Goal: Task Accomplishment & Management: Manage account settings

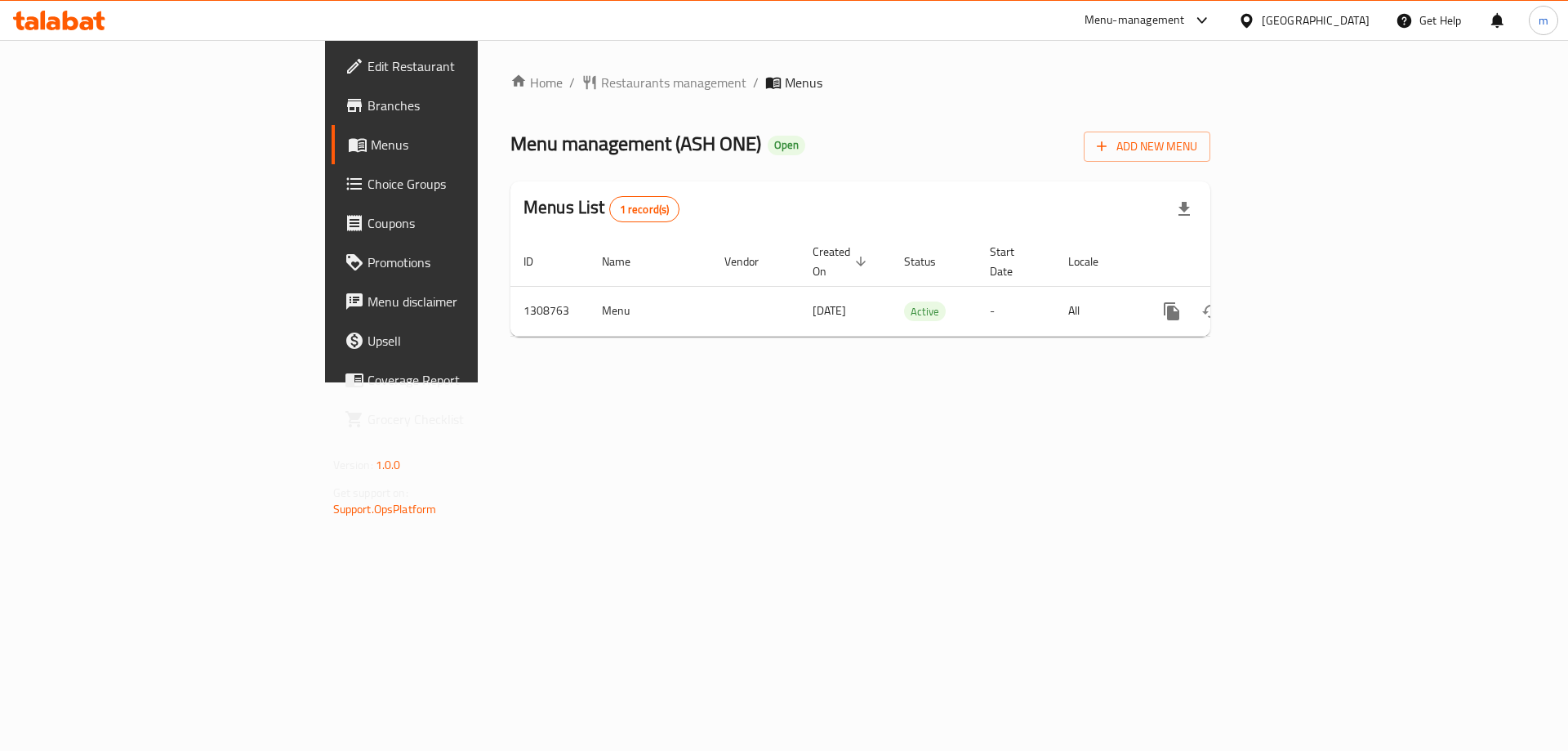
click at [367, 181] on span "Choice Groups" at bounding box center [470, 184] width 206 height 19
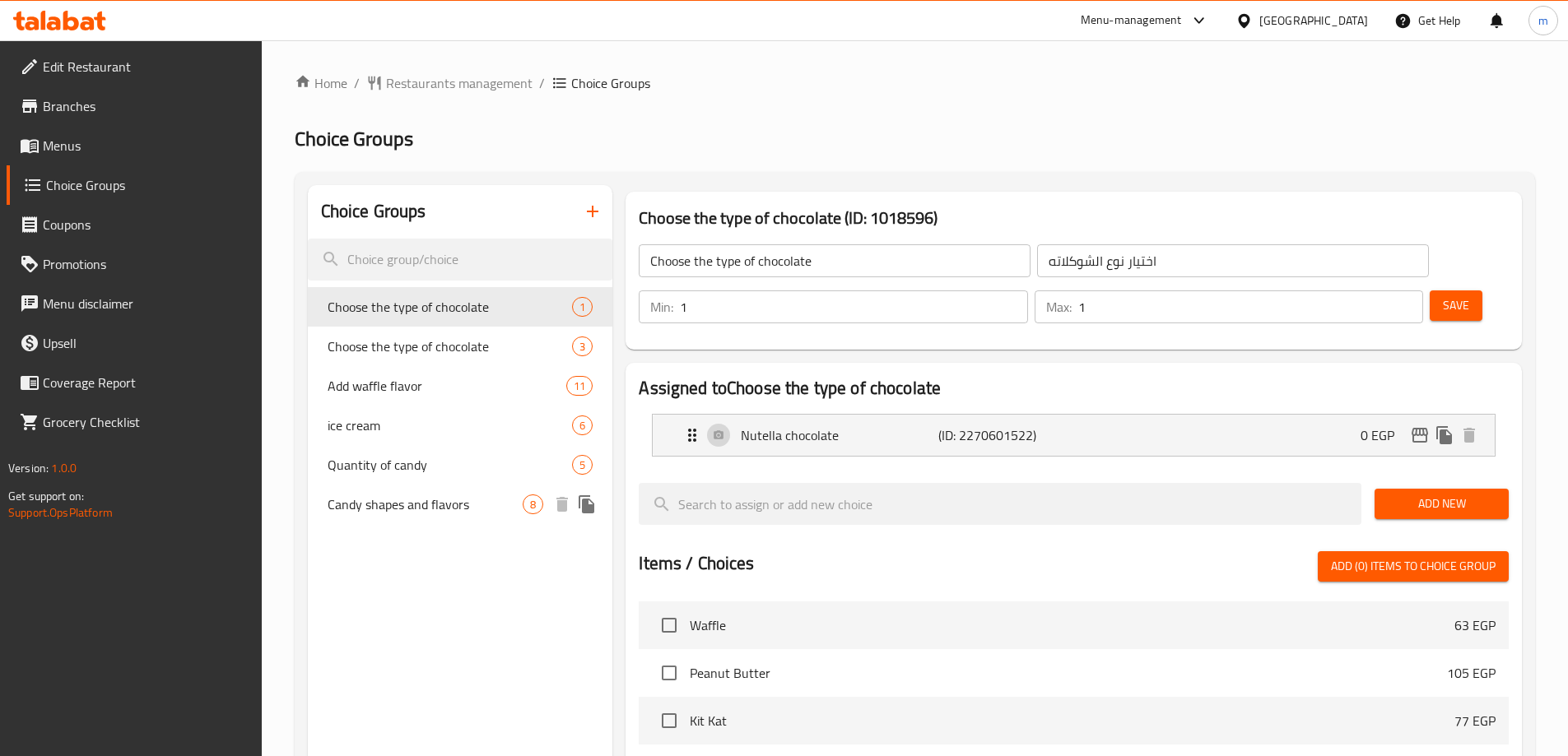
click at [389, 521] on div "Candy shapes and flavors 8" at bounding box center [460, 505] width 305 height 39
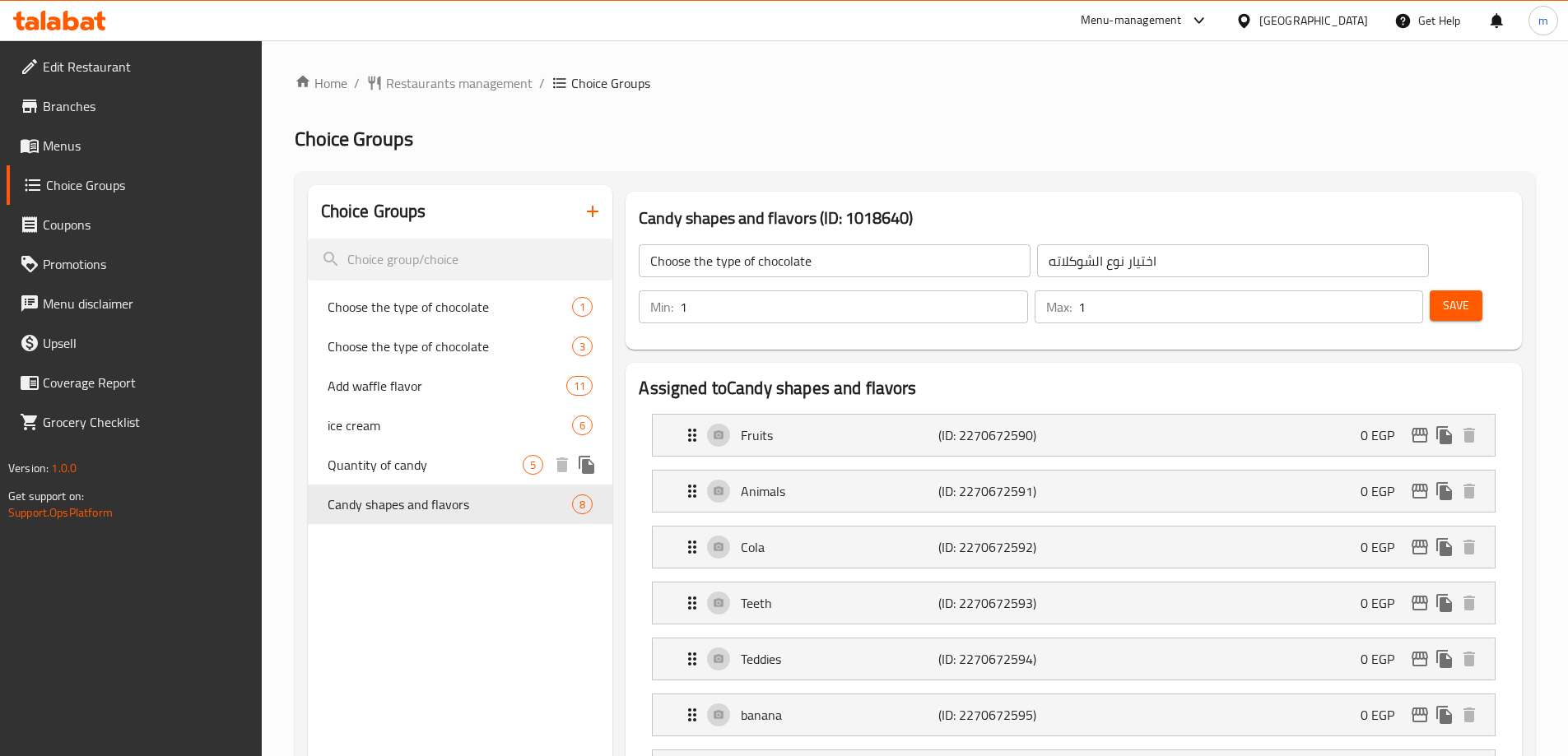
type input "Candy shapes and flavors"
type input "اشكال واطعمه الكاندي"
type input "8"
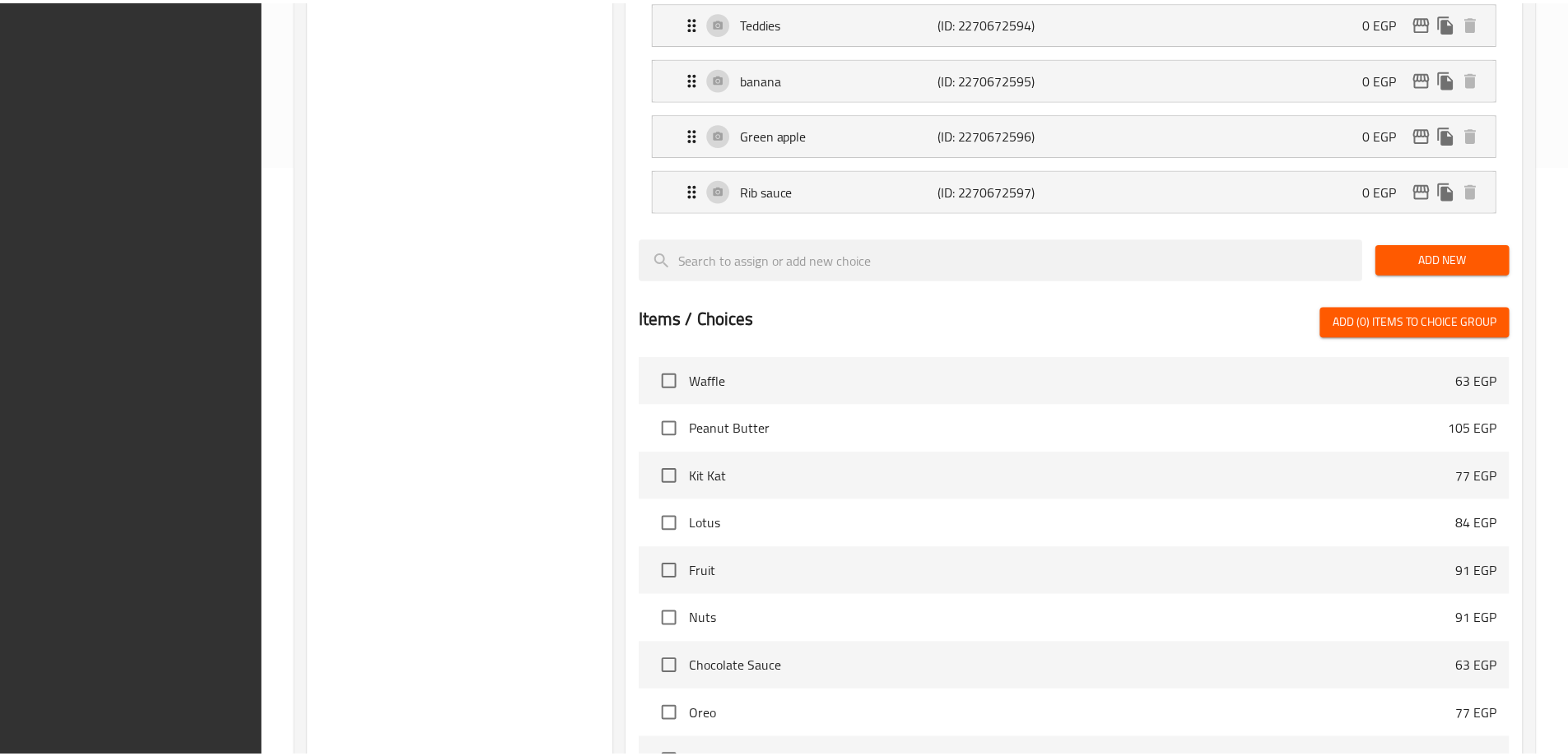
scroll to position [818, 0]
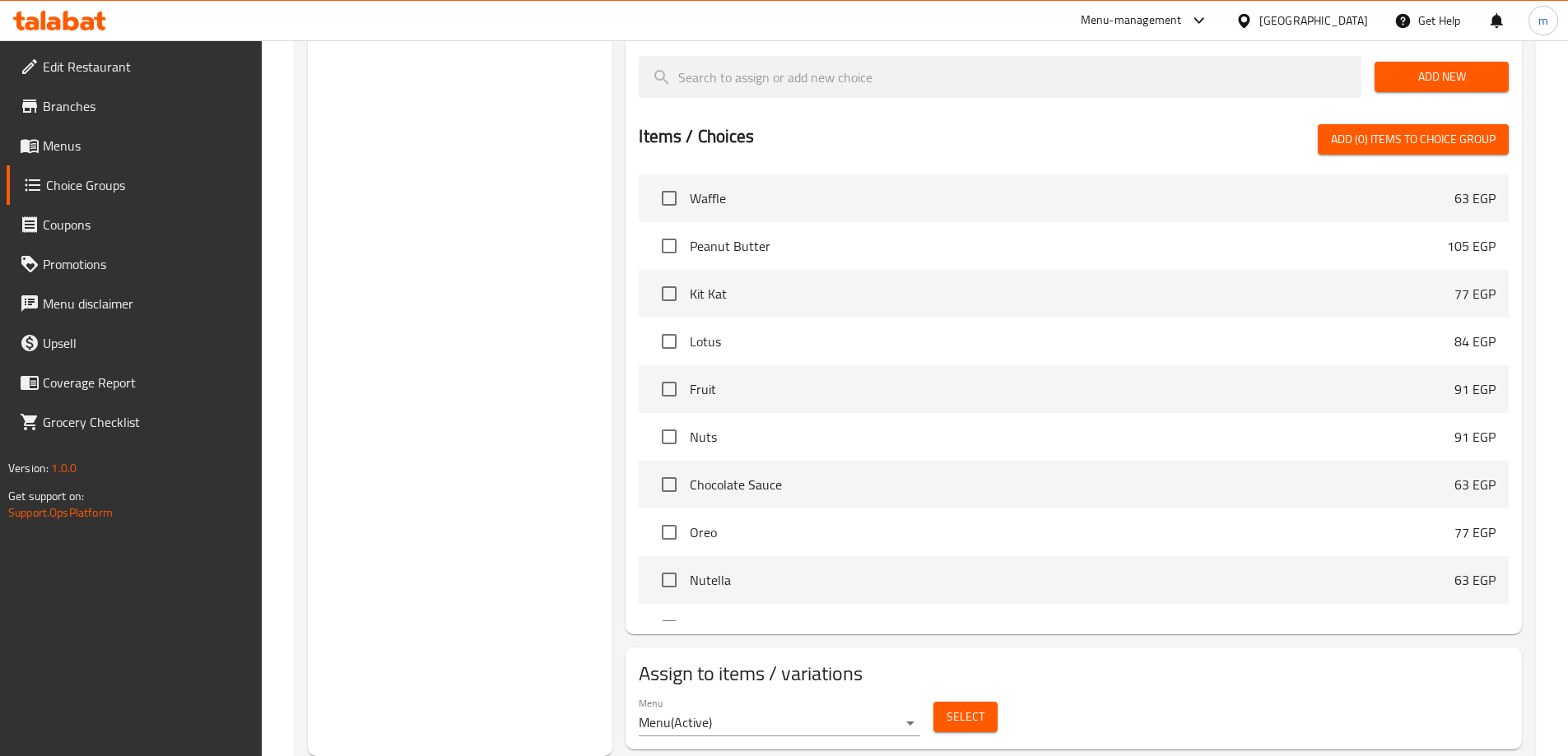
click at [560, 270] on div "Choice Groups Choose the type of chocolate 1 Choose the type of chocolate 3 Add…" at bounding box center [460, 61] width 305 height 1389
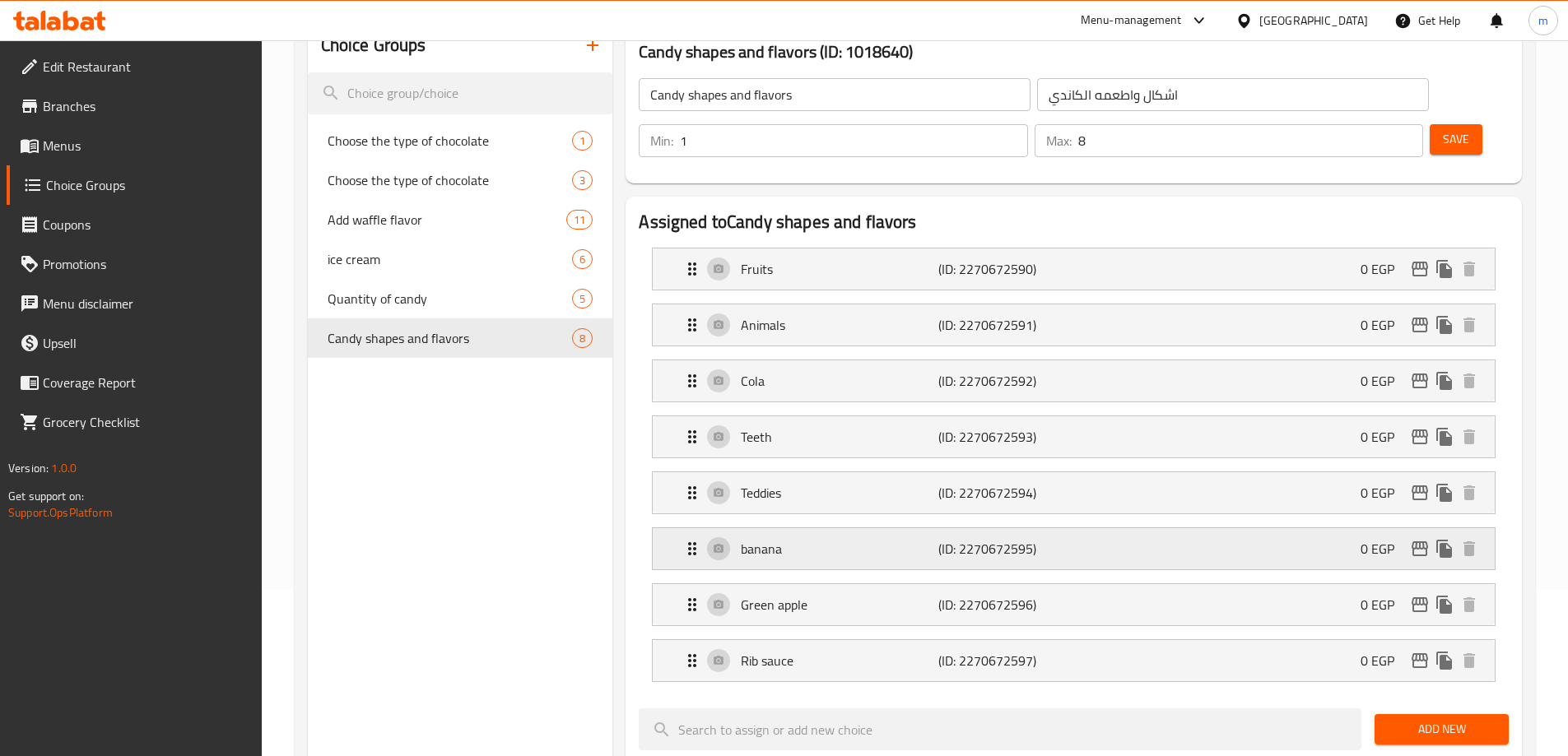
scroll to position [0, 0]
